Goal: Transaction & Acquisition: Subscribe to service/newsletter

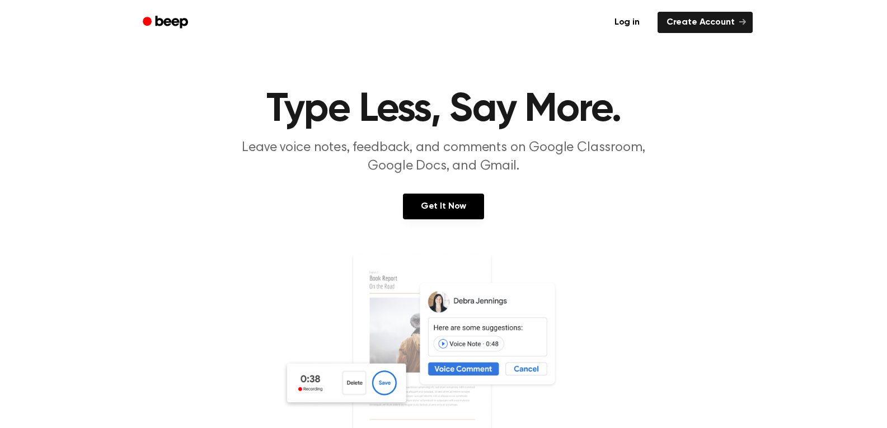
click at [426, 214] on link "Get It Now" at bounding box center [443, 207] width 81 height 26
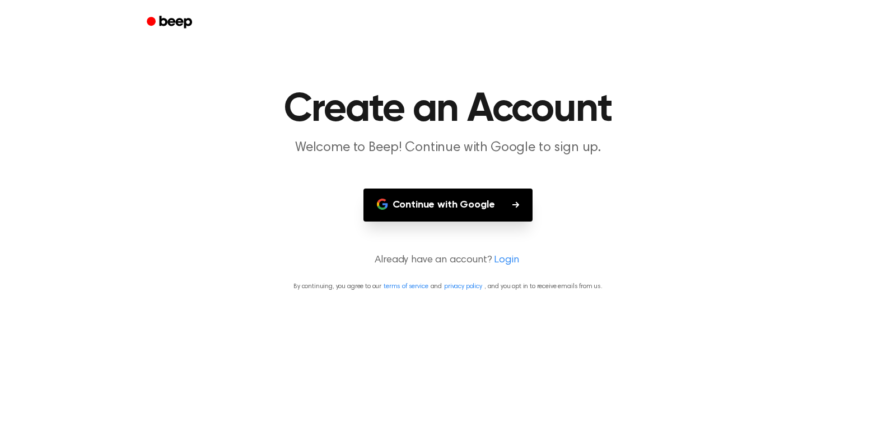
click at [436, 206] on button "Continue with Google" at bounding box center [448, 205] width 170 height 33
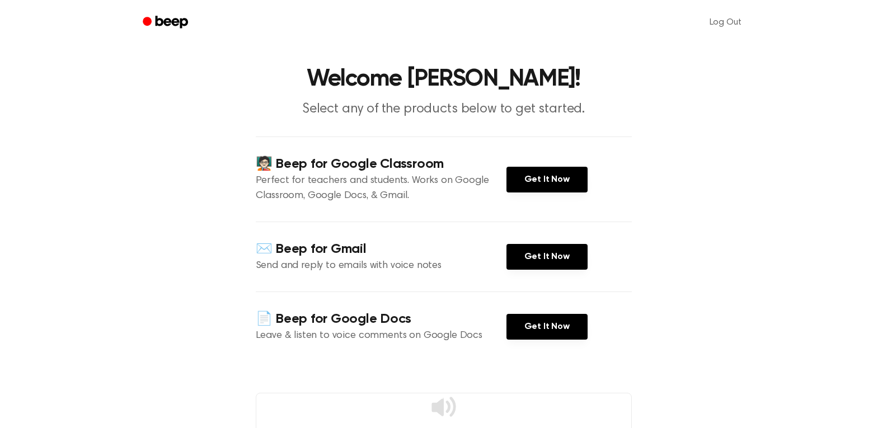
scroll to position [23, 0]
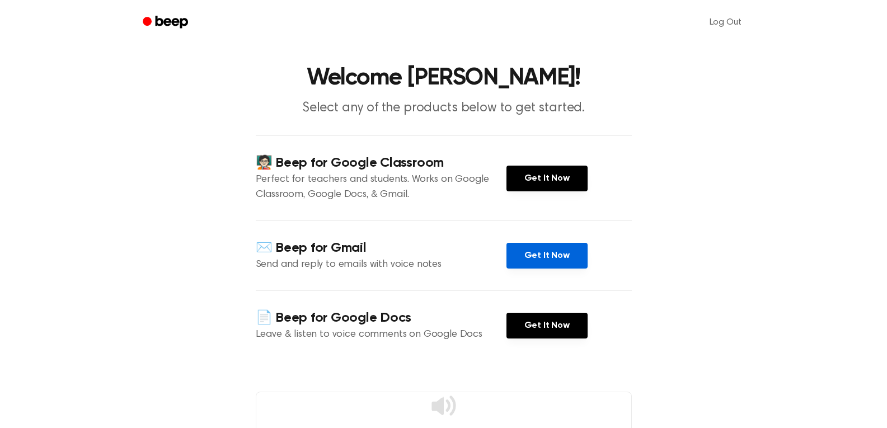
click at [535, 264] on link "Get It Now" at bounding box center [547, 256] width 81 height 26
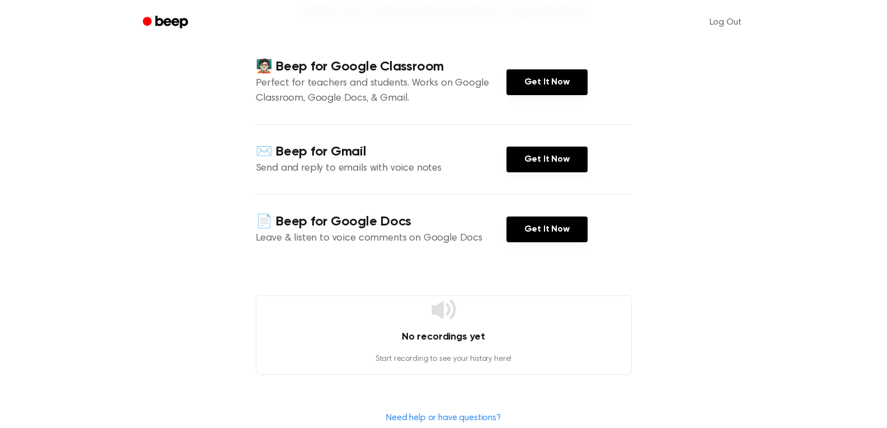
scroll to position [118, 0]
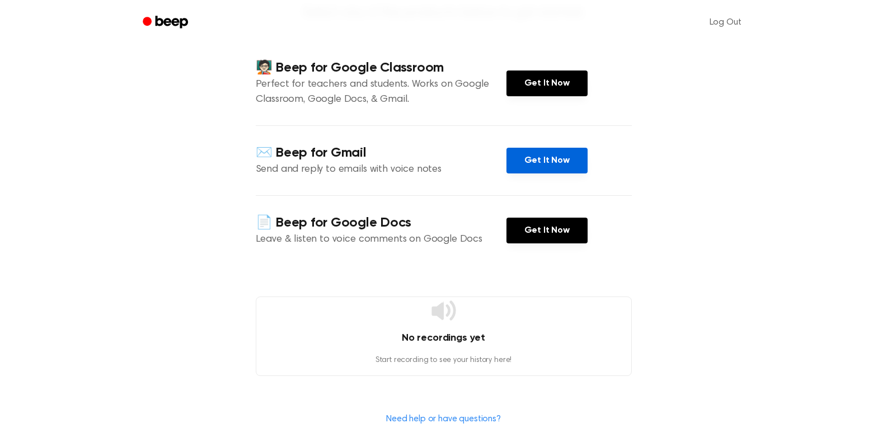
click at [535, 159] on link "Get It Now" at bounding box center [547, 161] width 81 height 26
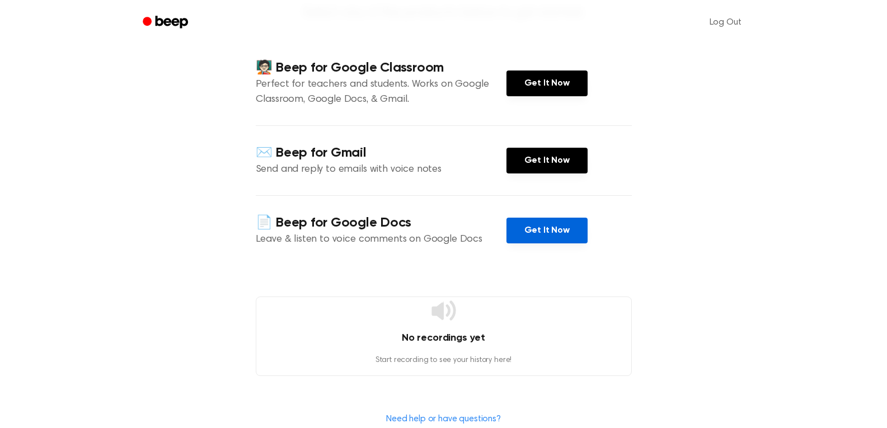
click at [536, 237] on link "Get It Now" at bounding box center [547, 231] width 81 height 26
